Goal: Go to known website: Access a specific website the user already knows

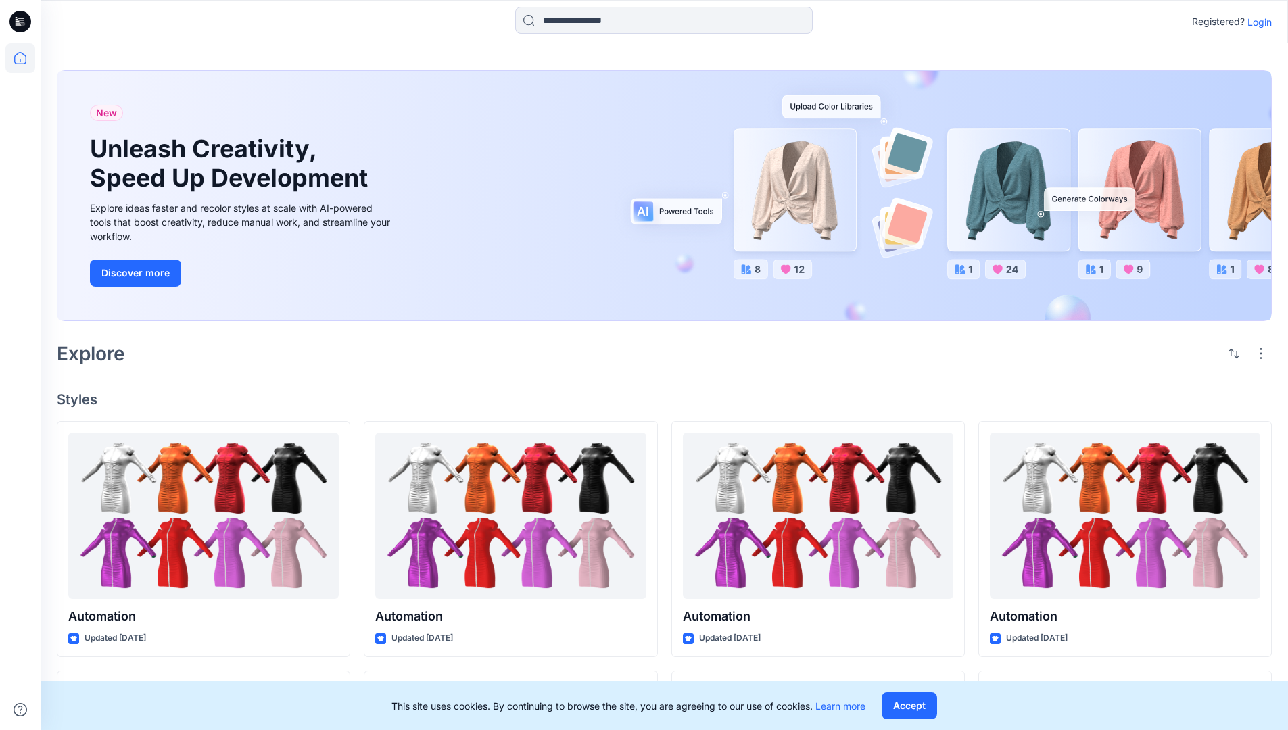
click at [1257, 22] on p "Login" at bounding box center [1260, 22] width 24 height 14
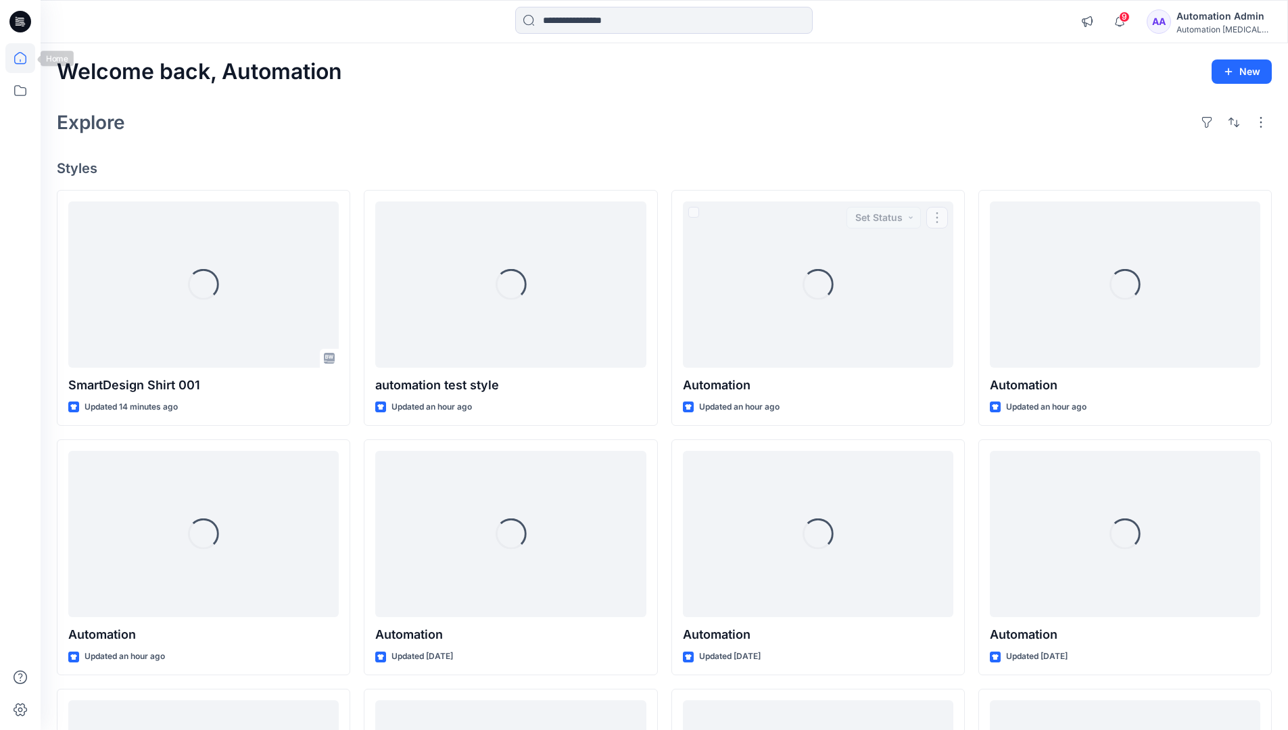
click at [26, 58] on icon at bounding box center [20, 58] width 12 height 12
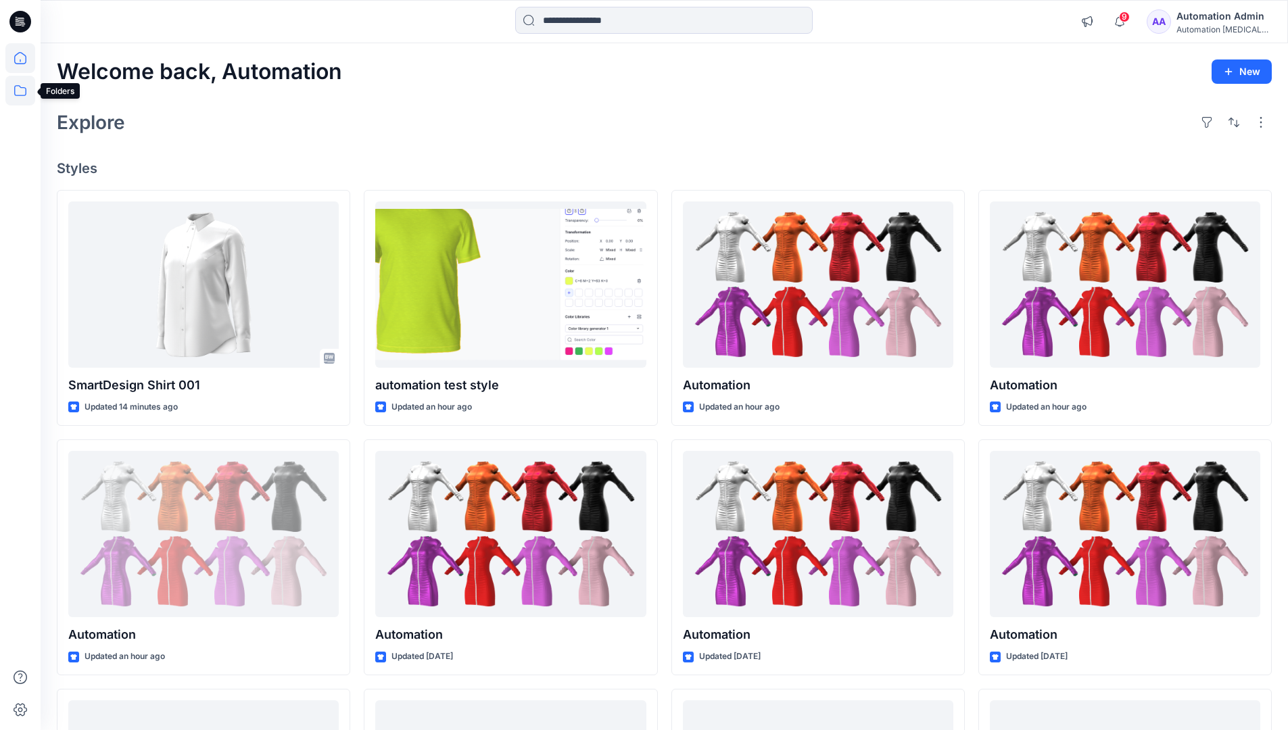
click at [24, 89] on icon at bounding box center [20, 91] width 30 height 30
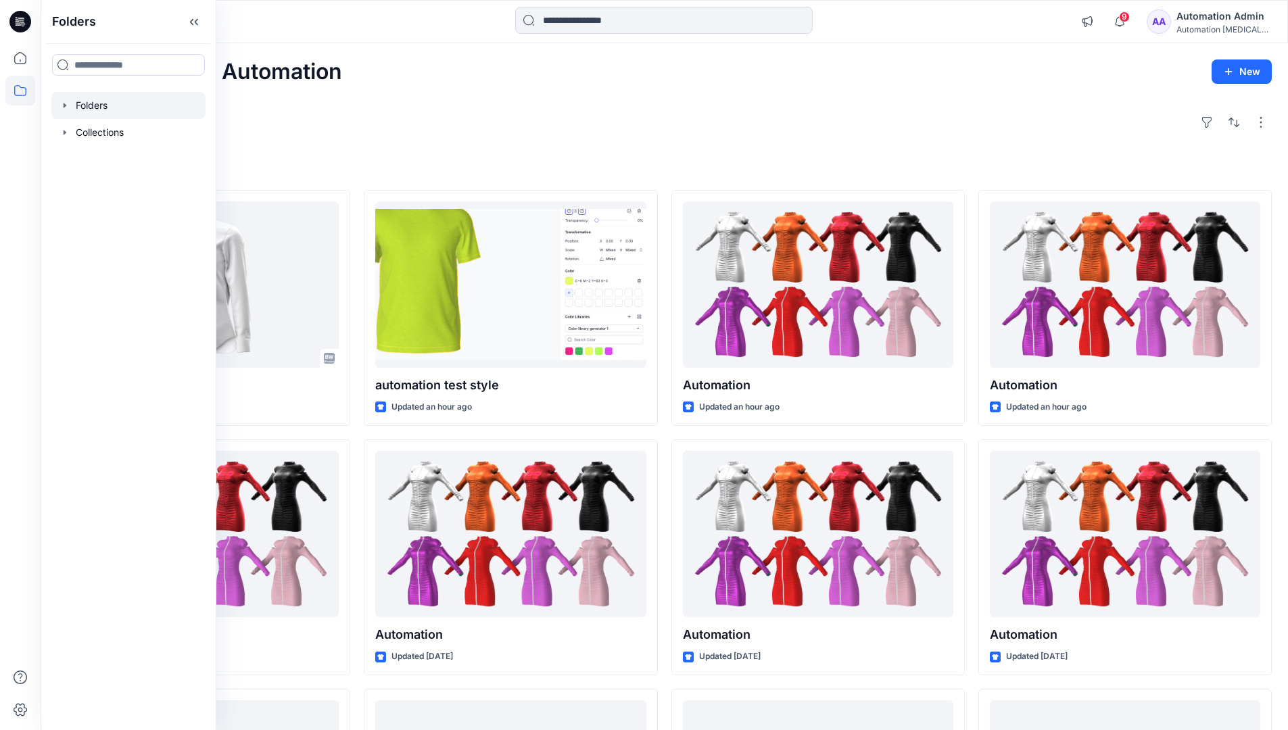
click at [99, 111] on div at bounding box center [128, 105] width 154 height 27
